Goal: Use online tool/utility: Utilize a website feature to perform a specific function

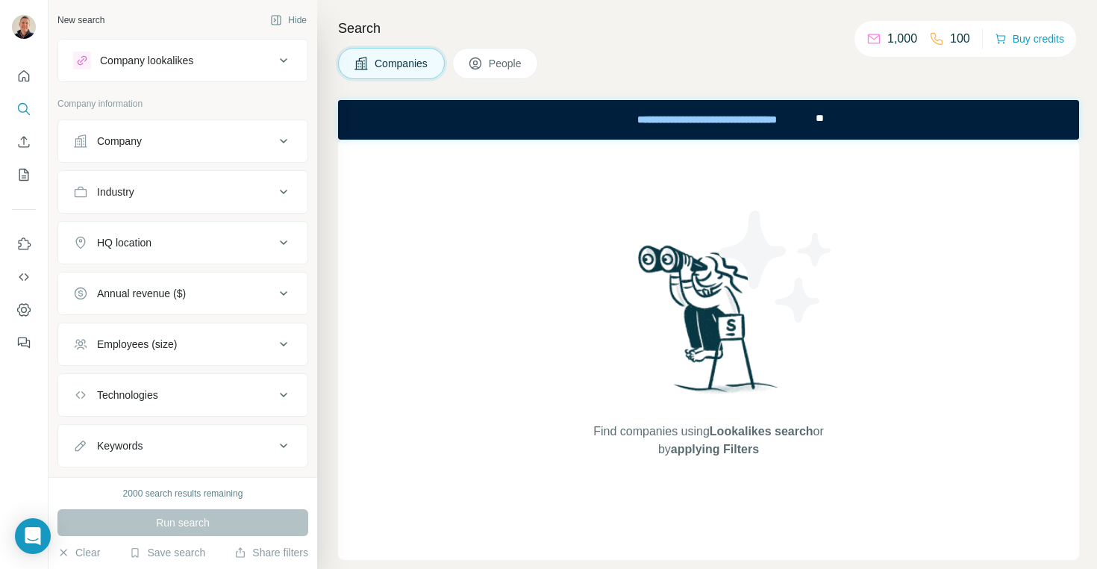
click at [287, 135] on icon at bounding box center [284, 141] width 18 height 18
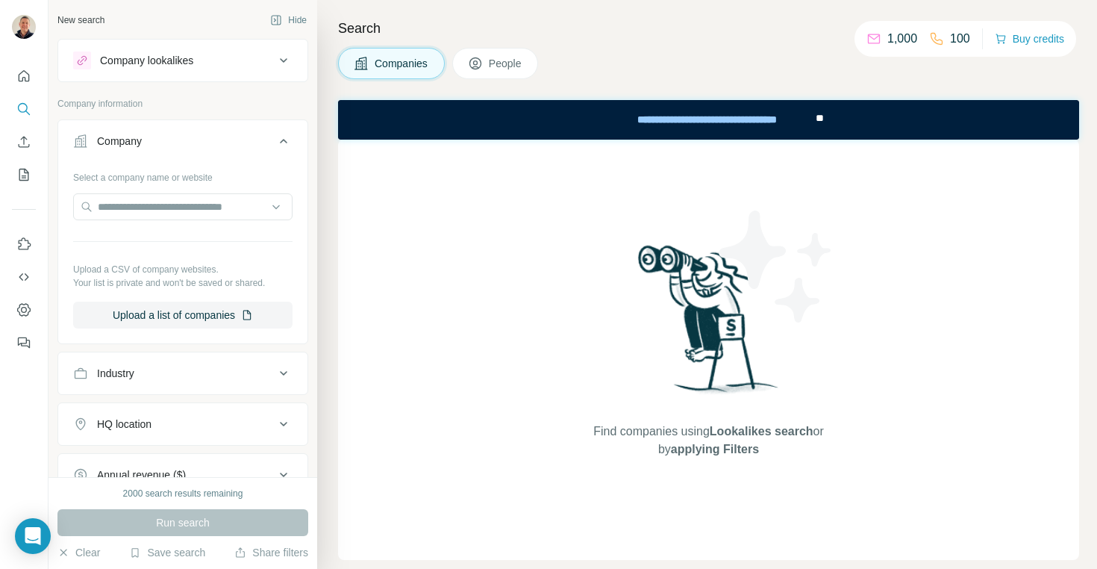
click at [283, 137] on icon at bounding box center [284, 141] width 18 height 18
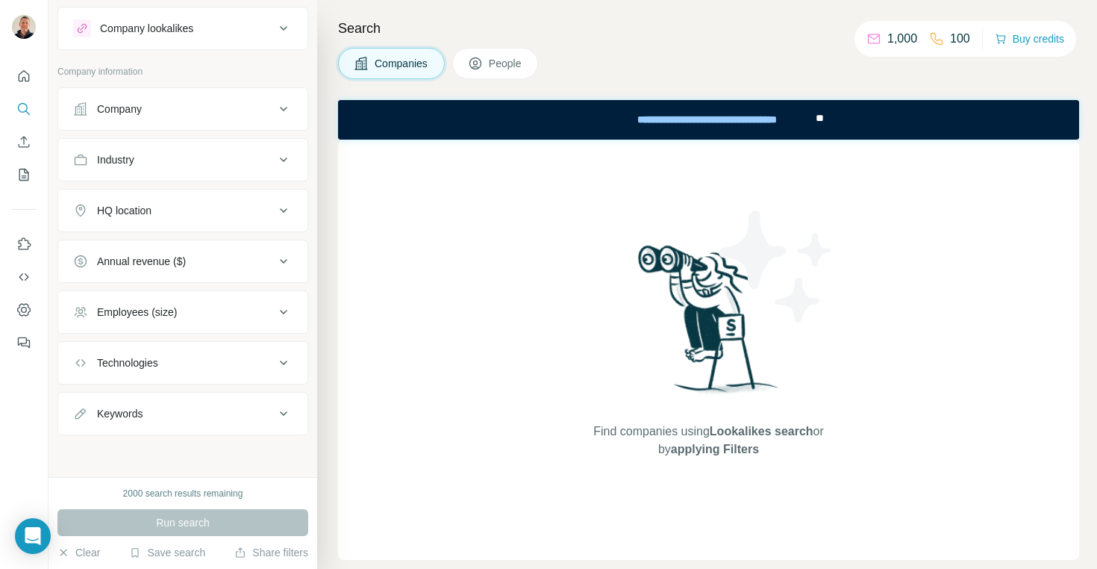
click at [284, 106] on icon at bounding box center [284, 109] width 18 height 18
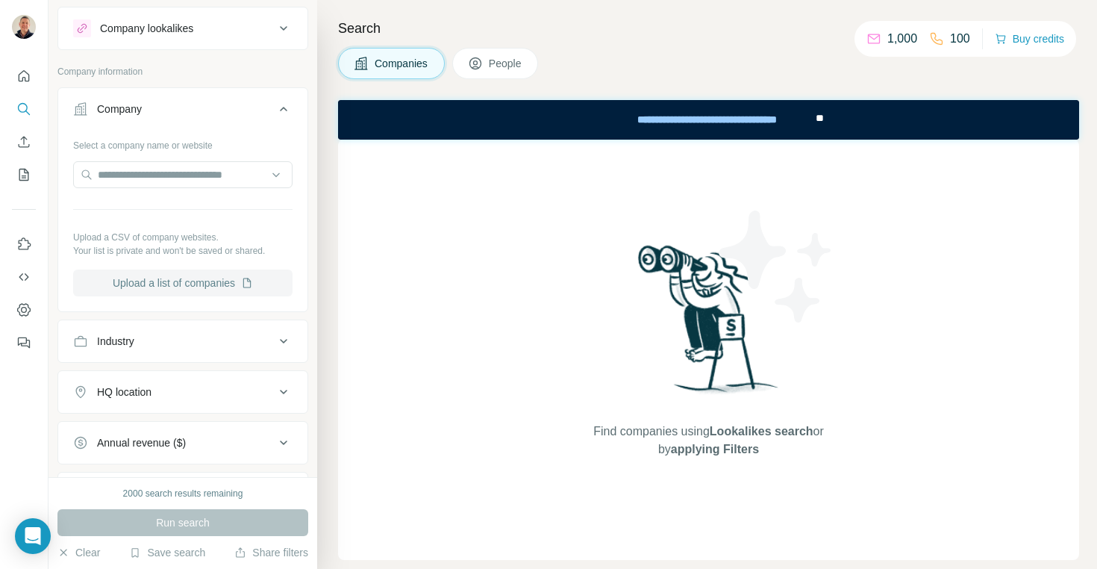
click at [195, 284] on button "Upload a list of companies" at bounding box center [182, 283] width 219 height 27
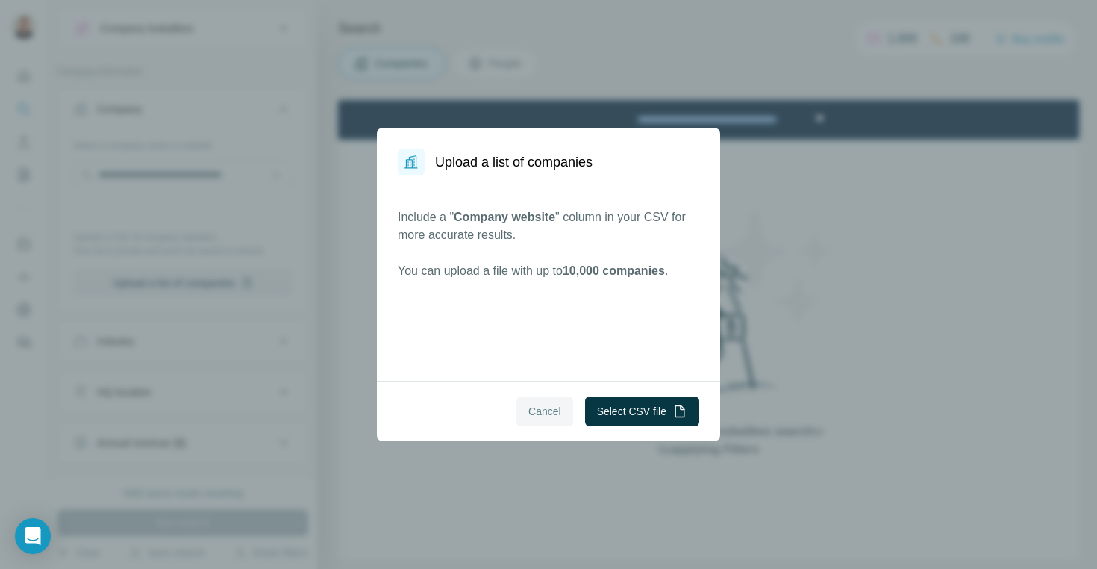
click at [546, 412] on span "Cancel" at bounding box center [545, 411] width 33 height 15
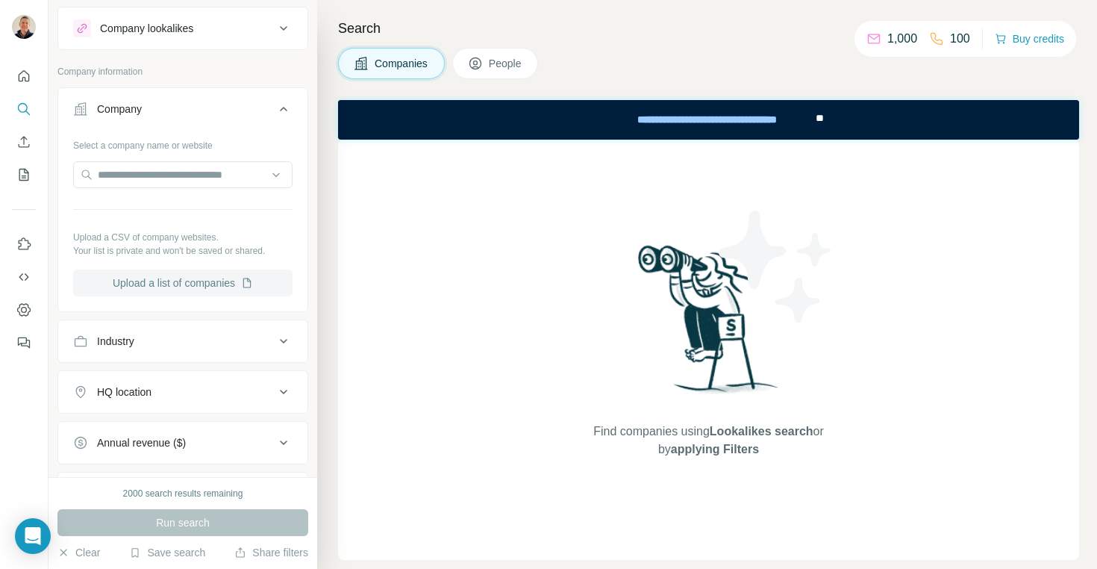
click at [203, 283] on button "Upload a list of companies" at bounding box center [182, 283] width 219 height 27
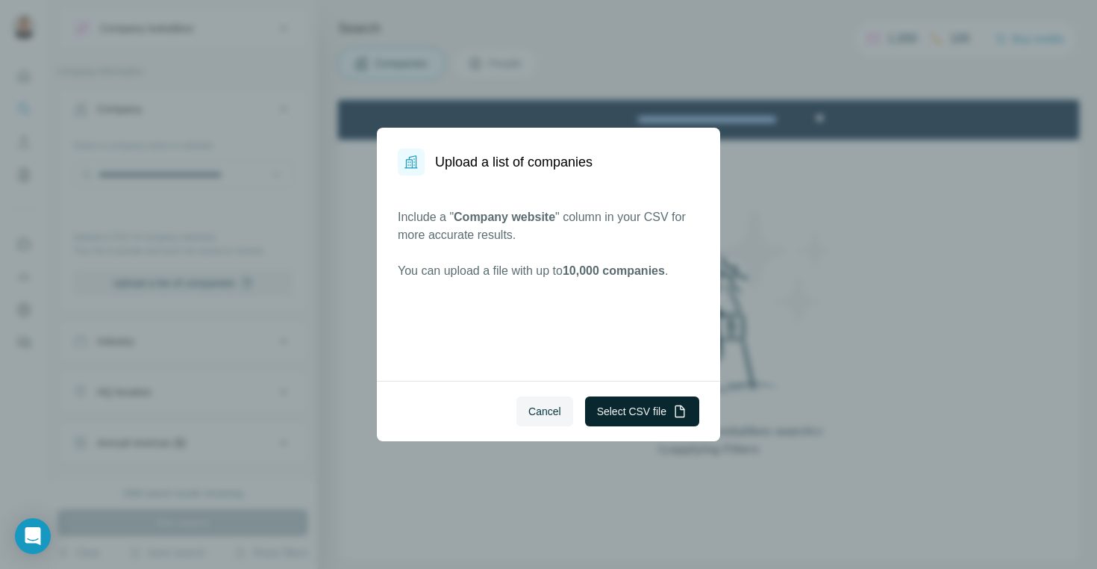
click at [631, 414] on button "Select CSV file" at bounding box center [642, 411] width 114 height 30
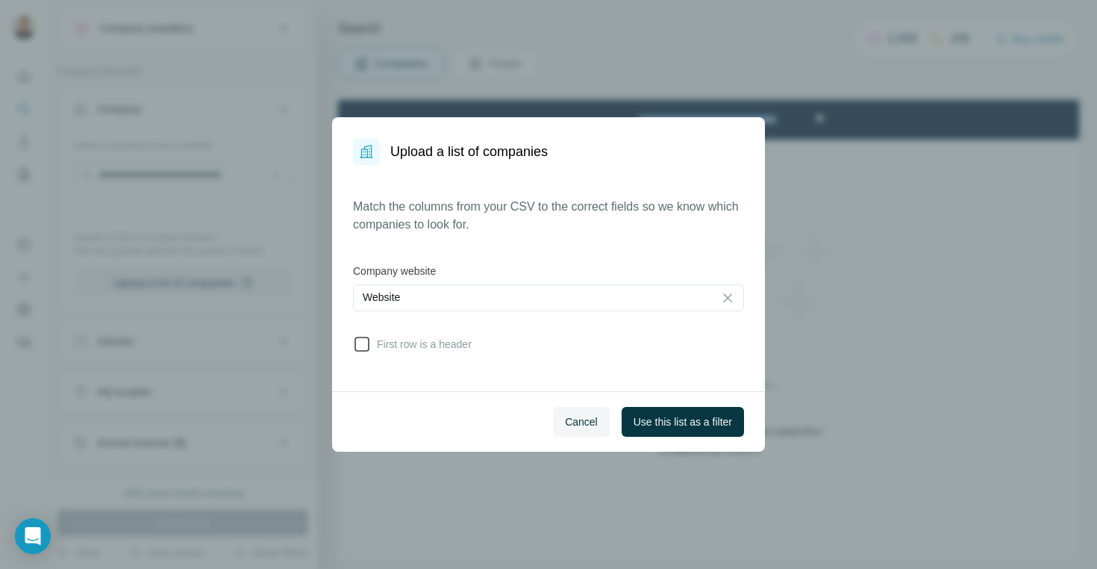
click at [364, 346] on icon at bounding box center [362, 344] width 18 height 18
click at [670, 423] on span "Use this list as a filter" at bounding box center [683, 421] width 99 height 15
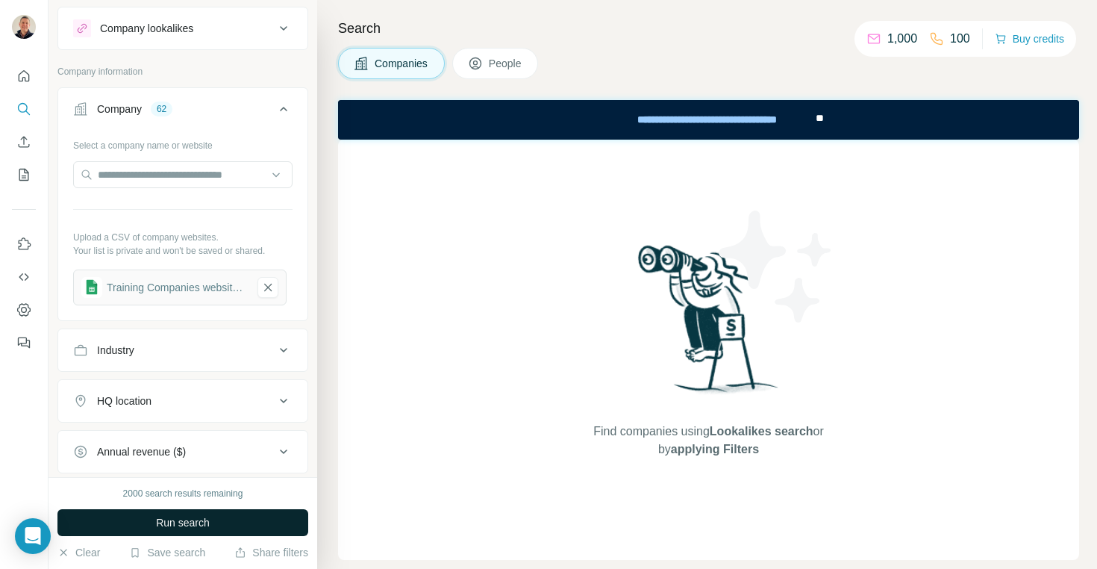
click at [190, 524] on span "Run search" at bounding box center [183, 522] width 54 height 15
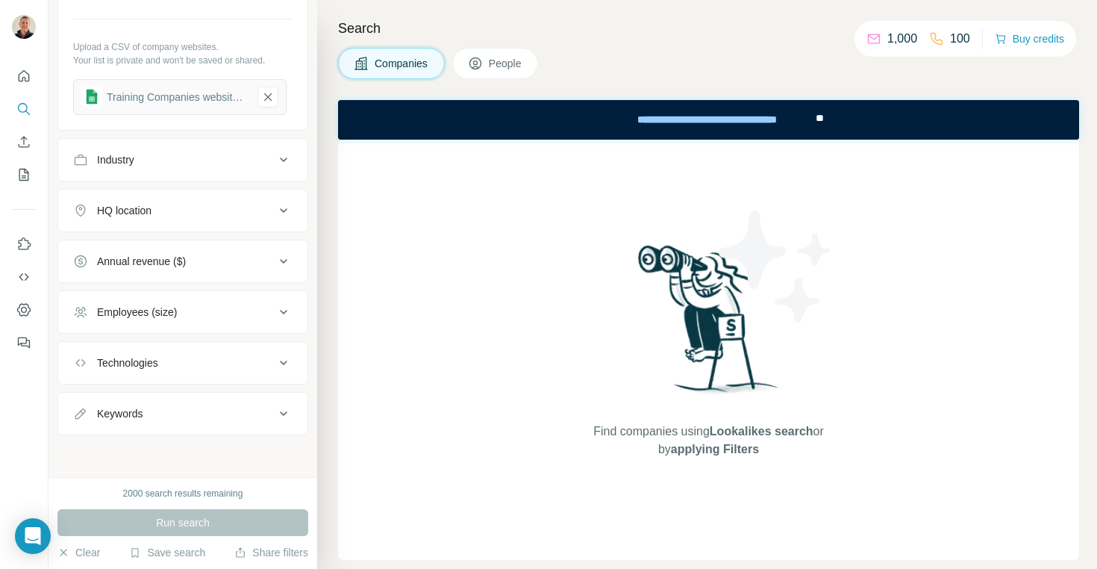
click at [182, 524] on div "Run search" at bounding box center [182, 522] width 251 height 27
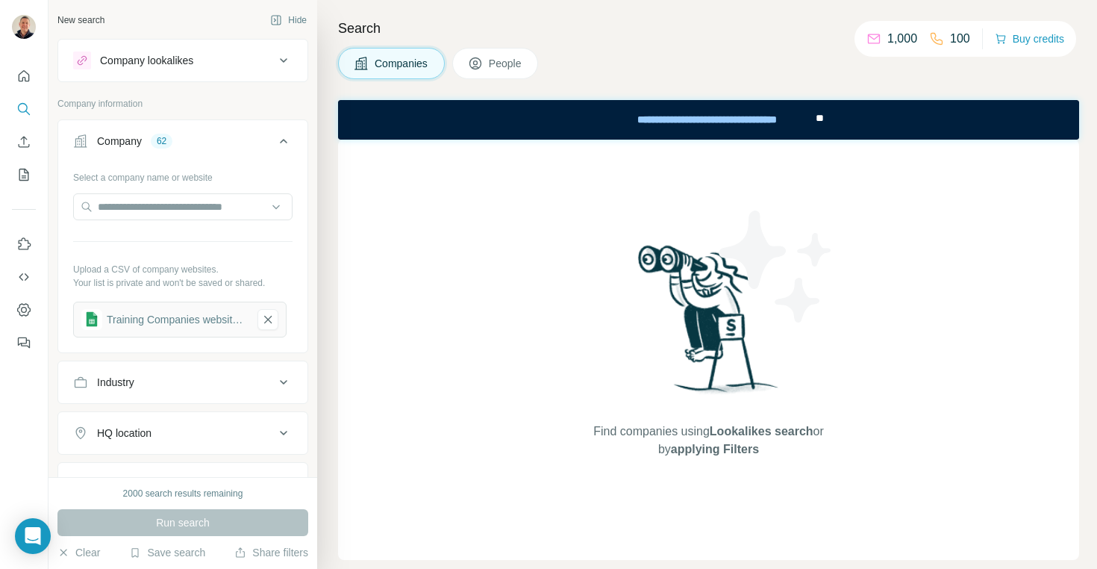
click at [290, 57] on icon at bounding box center [284, 61] width 18 height 18
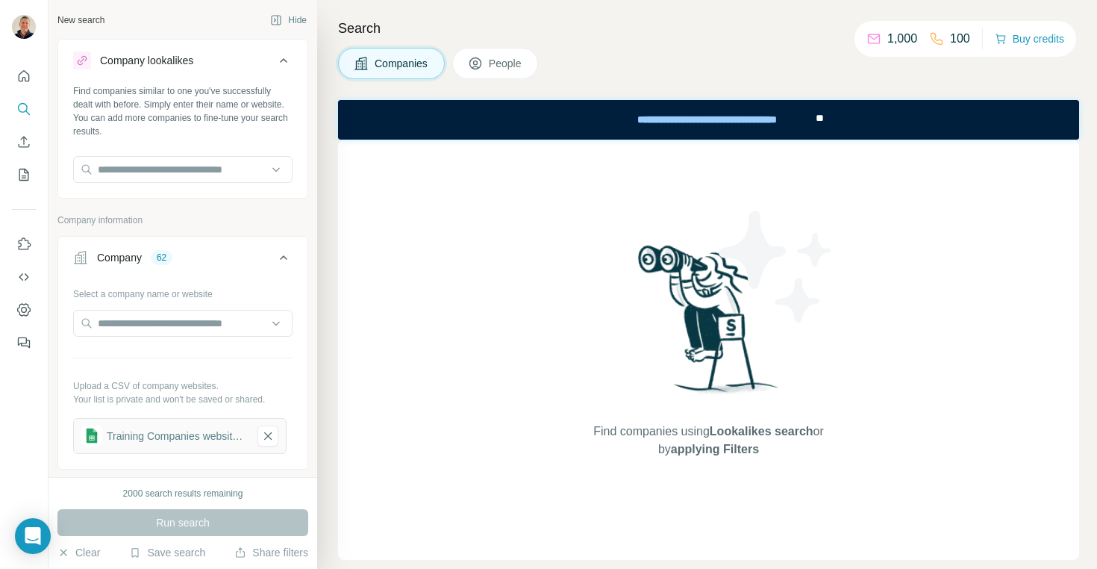
click at [283, 60] on icon at bounding box center [283, 60] width 7 height 4
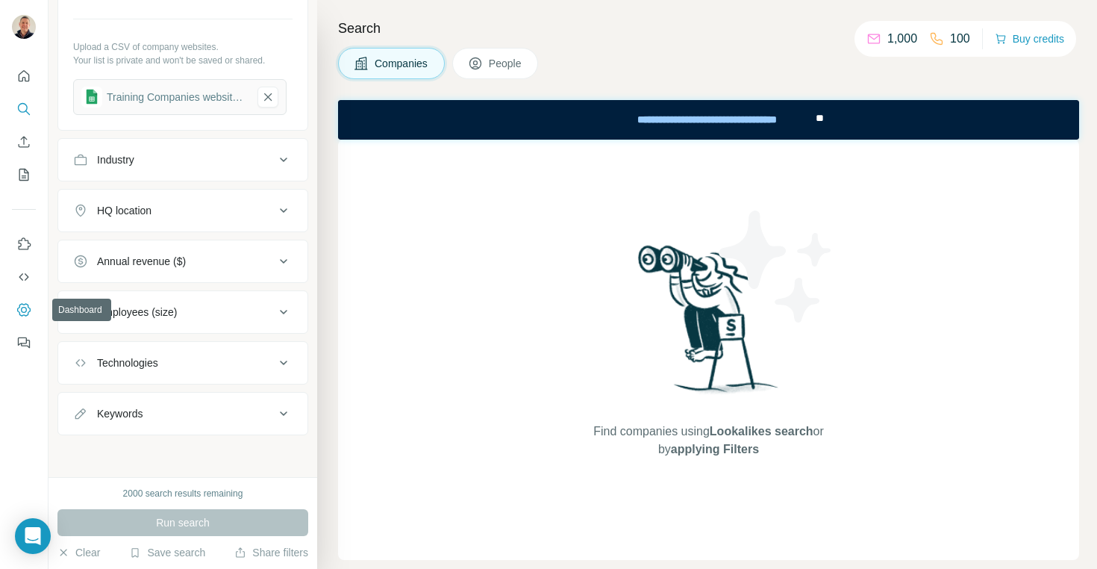
click at [22, 306] on icon "Dashboard" at bounding box center [23, 309] width 15 height 15
